Goal: Information Seeking & Learning: Learn about a topic

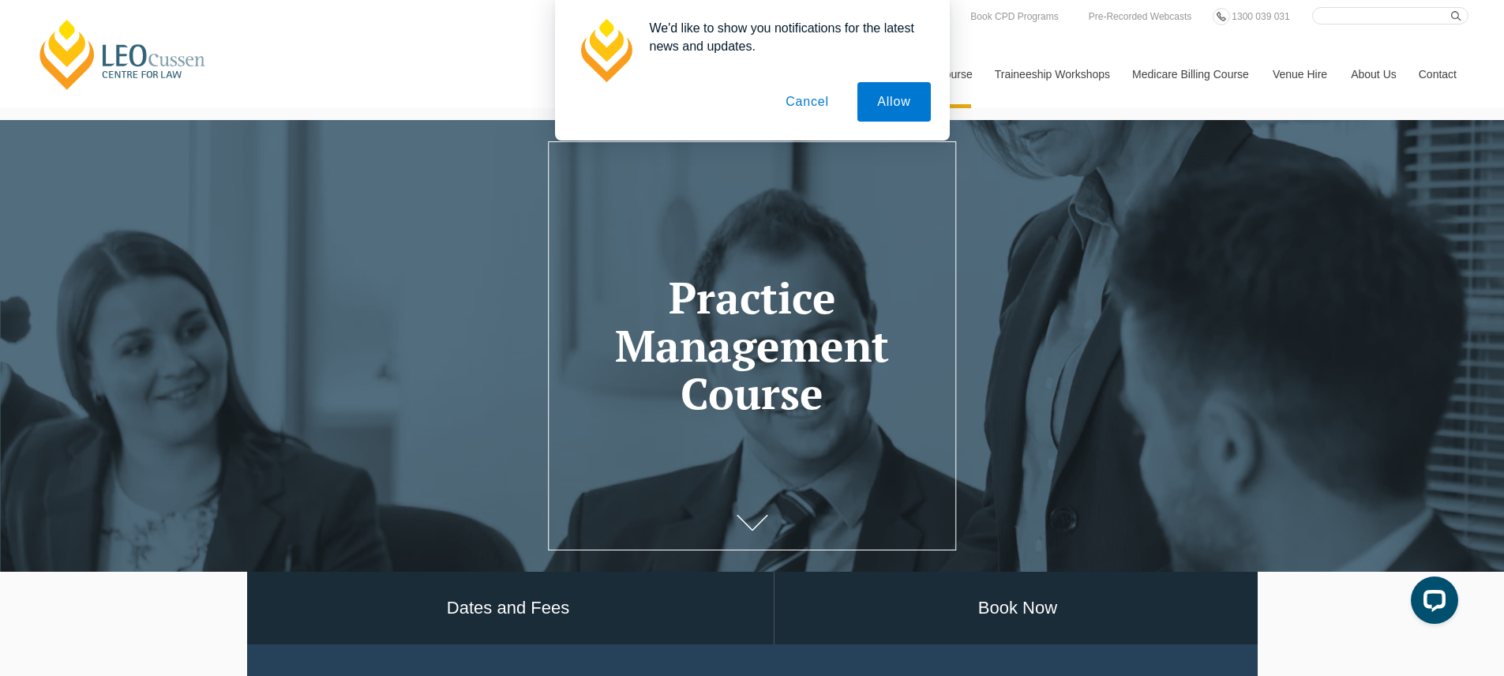
click at [813, 99] on button "Cancel" at bounding box center [807, 101] width 83 height 39
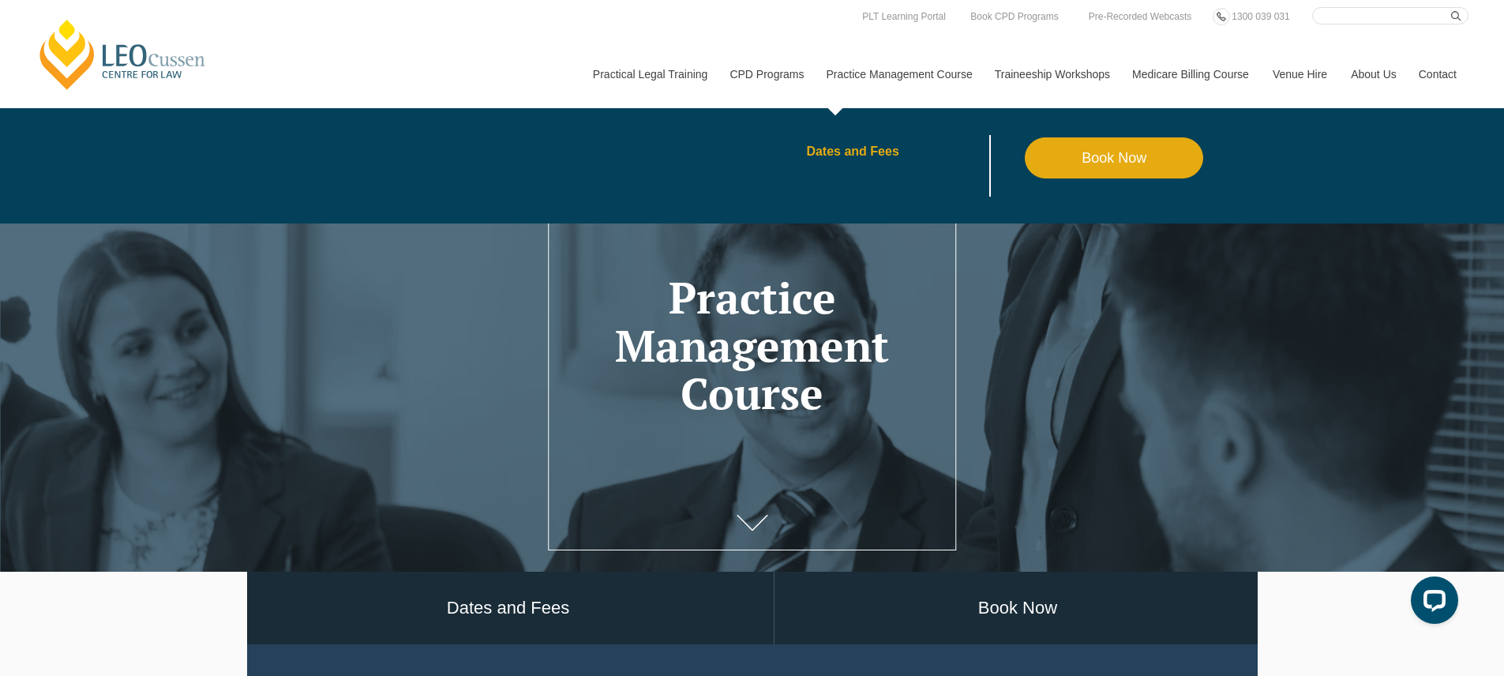
click at [845, 152] on link "Dates and Fees" at bounding box center [915, 151] width 219 height 13
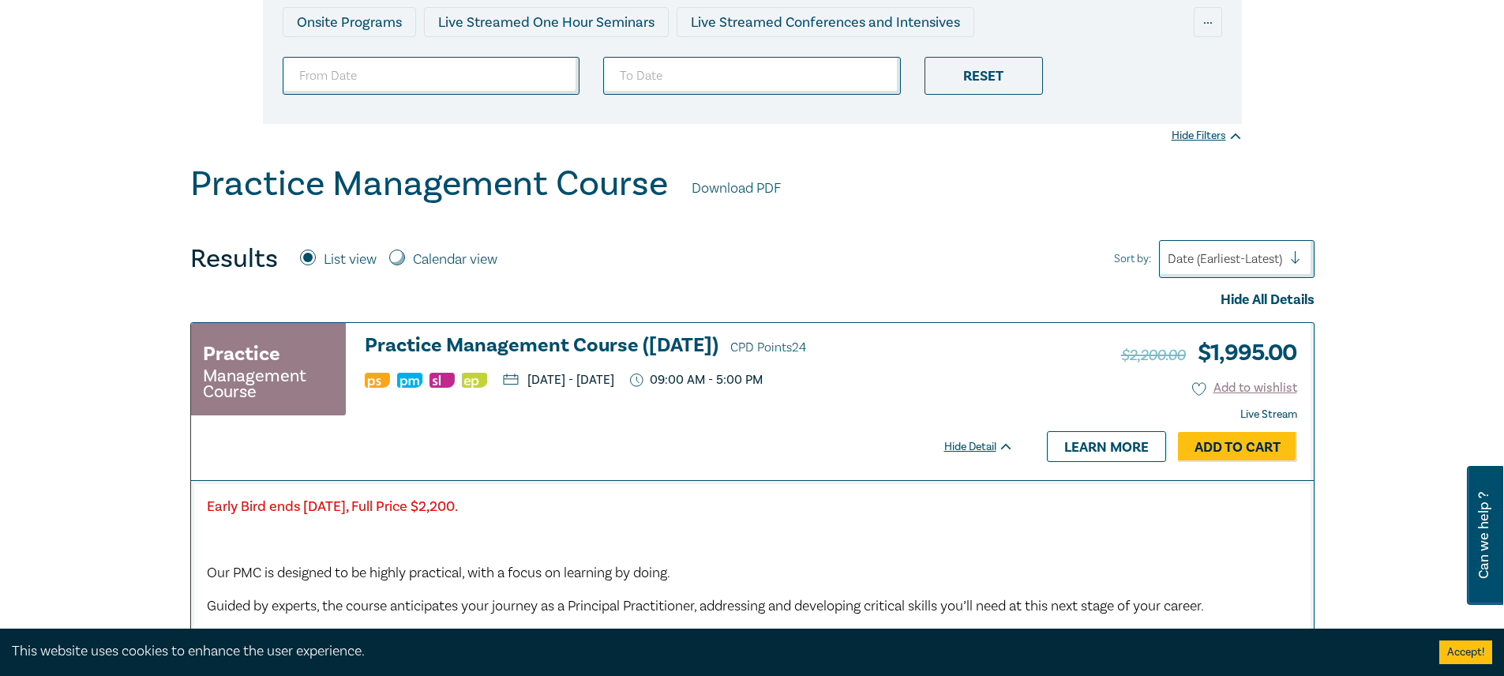
scroll to position [349, 0]
